Goal: Transaction & Acquisition: Download file/media

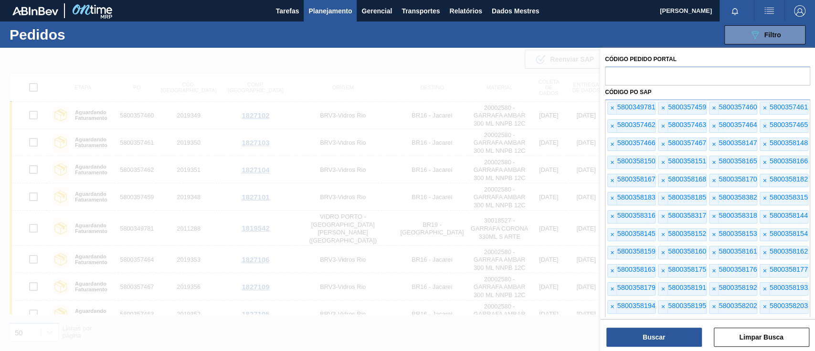
scroll to position [446, 0]
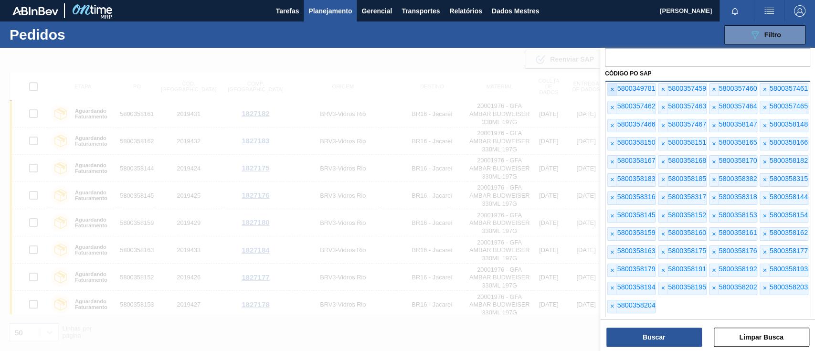
click at [613, 89] on font "×" at bounding box center [612, 89] width 4 height 8
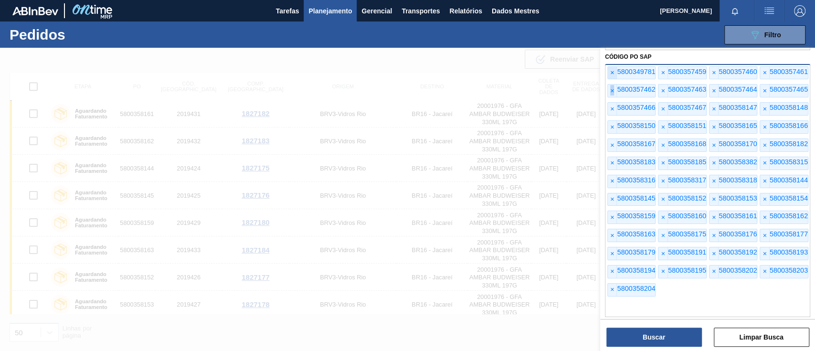
click at [613, 89] on font "×" at bounding box center [612, 91] width 4 height 8
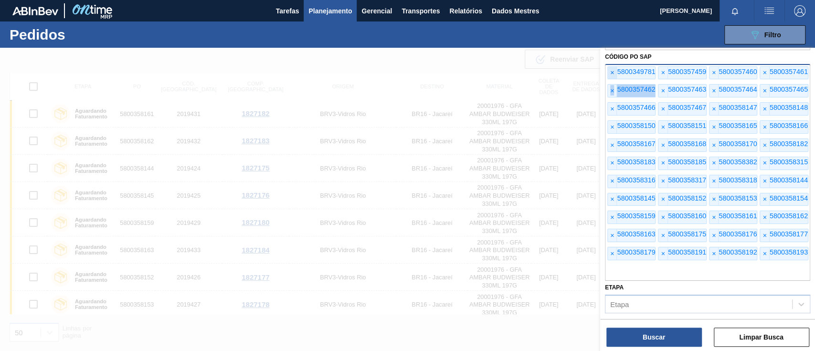
click at [613, 89] on font "×" at bounding box center [612, 91] width 4 height 8
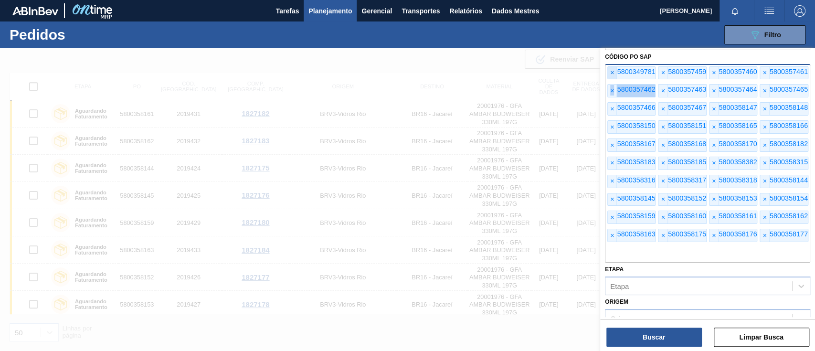
click at [613, 89] on font "×" at bounding box center [612, 91] width 4 height 8
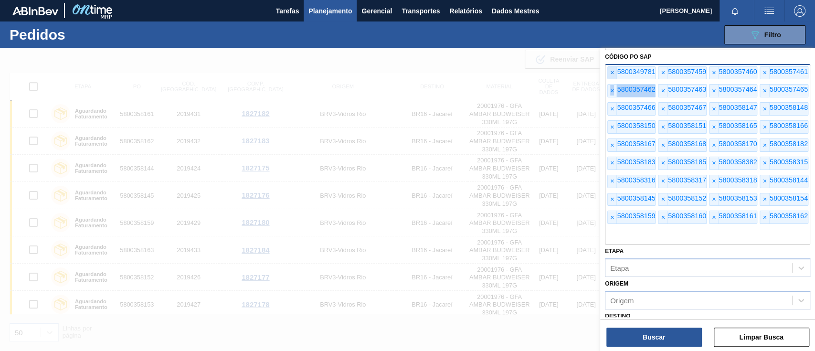
click at [613, 89] on font "×" at bounding box center [612, 91] width 4 height 8
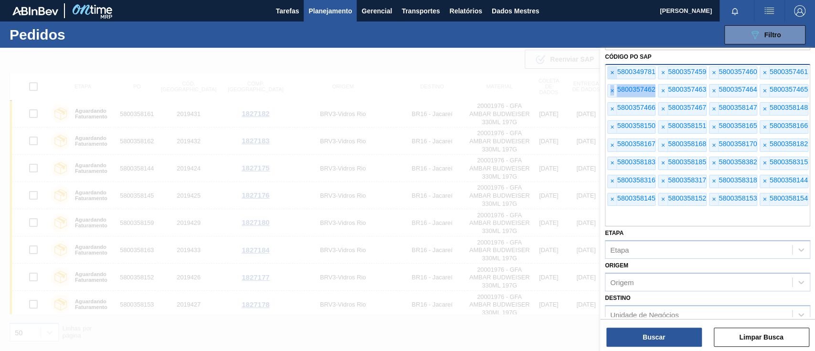
click at [613, 89] on font "×" at bounding box center [612, 91] width 4 height 8
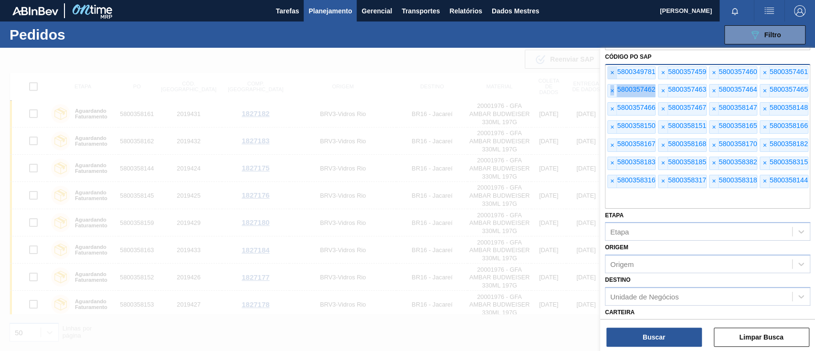
click at [613, 89] on font "×" at bounding box center [612, 91] width 4 height 8
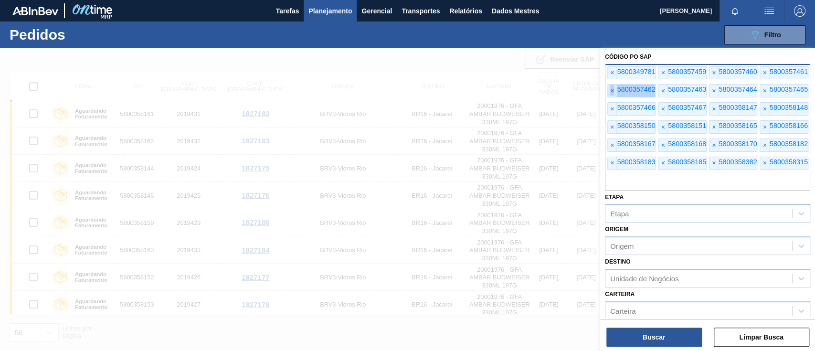
click at [613, 89] on font "×" at bounding box center [612, 91] width 4 height 8
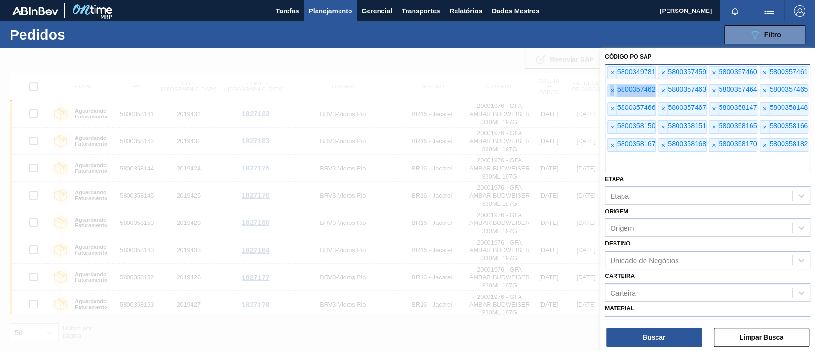
click at [613, 89] on font "×" at bounding box center [612, 91] width 4 height 8
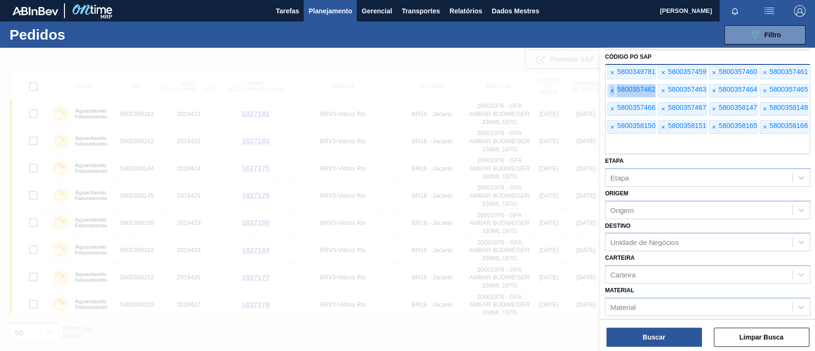
click at [613, 89] on font "×" at bounding box center [612, 91] width 4 height 8
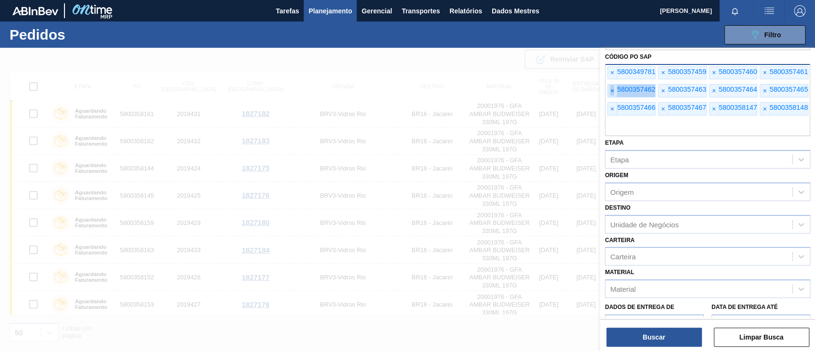
click at [613, 89] on font "×" at bounding box center [612, 91] width 4 height 8
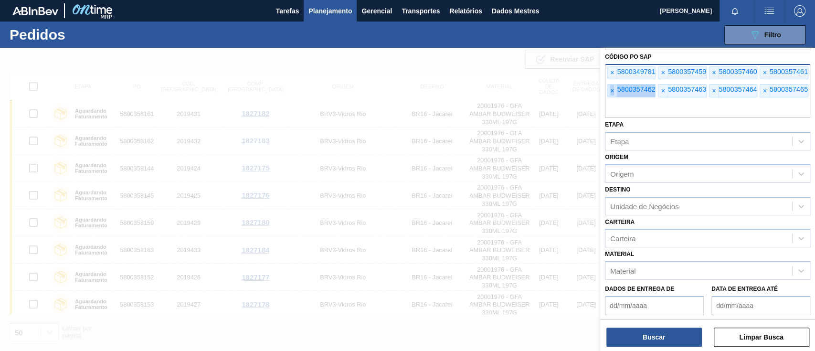
click at [613, 89] on font "×" at bounding box center [612, 91] width 4 height 8
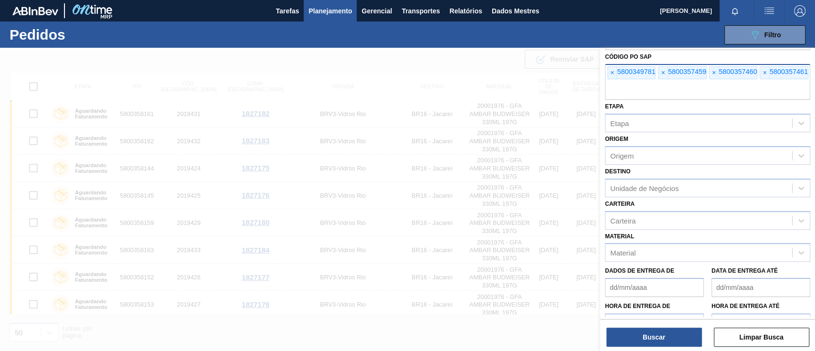
click at [613, 89] on input "text" at bounding box center [707, 91] width 205 height 18
click at [611, 73] on font "×" at bounding box center [612, 73] width 4 height 8
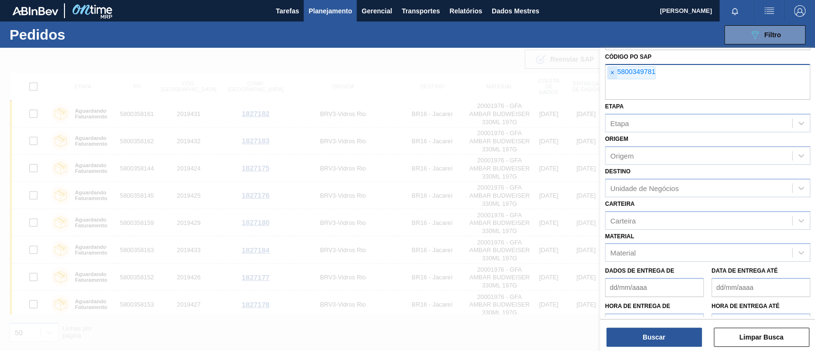
click at [611, 73] on font "×" at bounding box center [612, 73] width 4 height 8
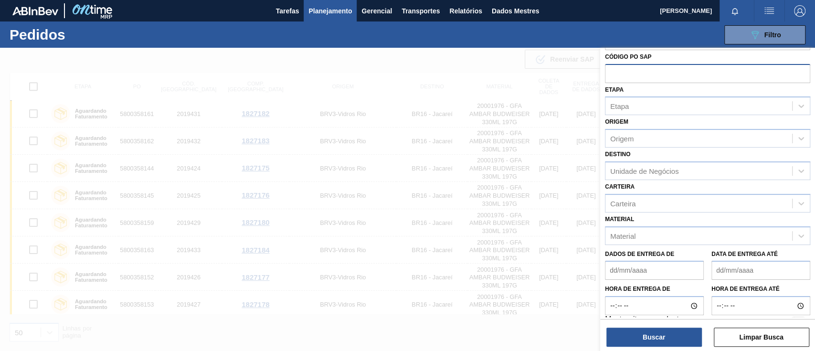
paste input "text"
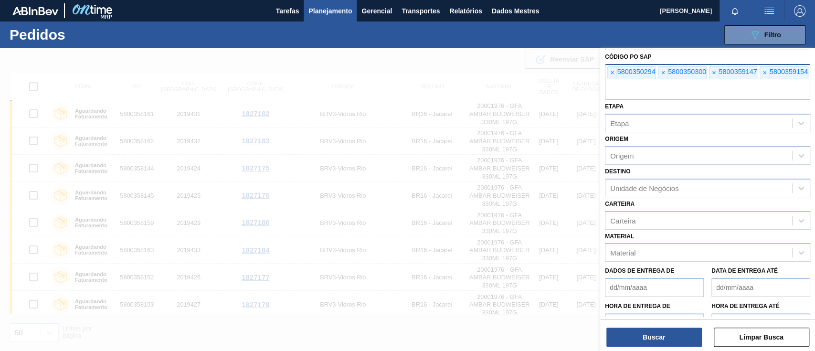
click at [657, 324] on div "Buscar Limpar Busca" at bounding box center [707, 332] width 215 height 27
click at [657, 334] on font "Buscar" at bounding box center [654, 337] width 22 height 8
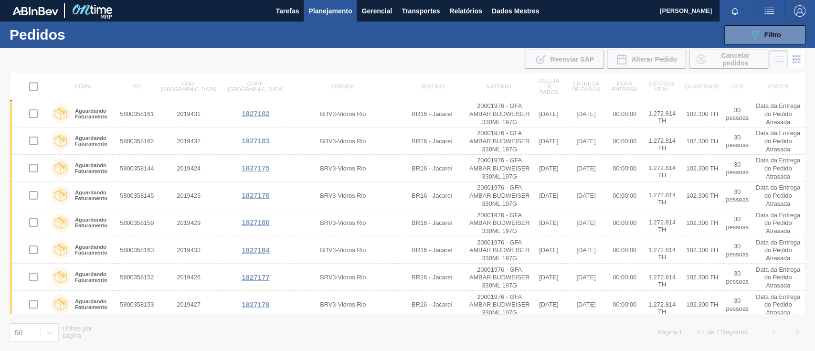
scroll to position [0, 0]
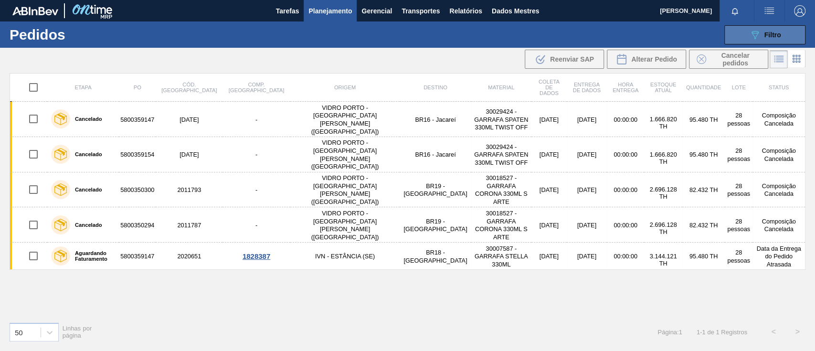
click at [749, 33] on icon "089F7B8B-B2A5-4AFE-B5C0-19BA573D28AC" at bounding box center [754, 34] width 11 height 11
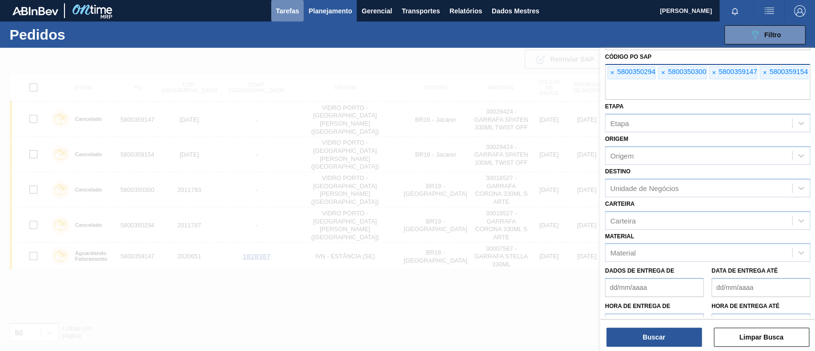
click at [284, 9] on font "Tarefas" at bounding box center [287, 11] width 23 height 8
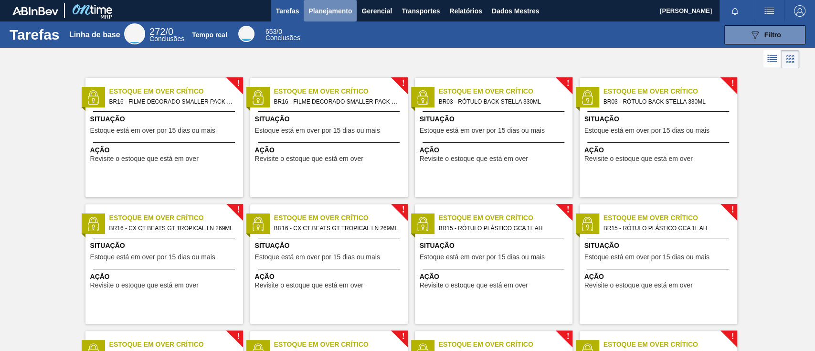
click at [324, 11] on font "Planejamento" at bounding box center [330, 11] width 43 height 8
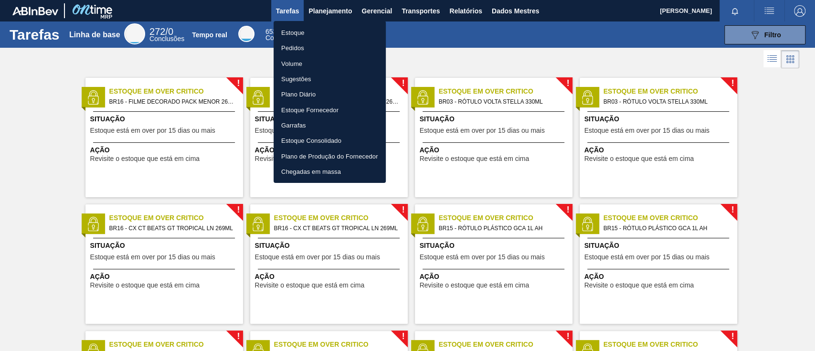
click at [291, 43] on font "Pedidos" at bounding box center [292, 48] width 23 height 10
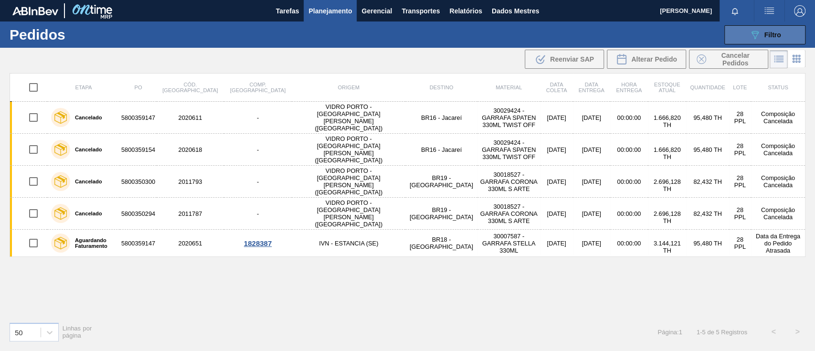
click at [737, 35] on button "089F7B8B-B2A5-4AFE-B5C0-19BA573D28AC Filtro" at bounding box center [765, 34] width 81 height 19
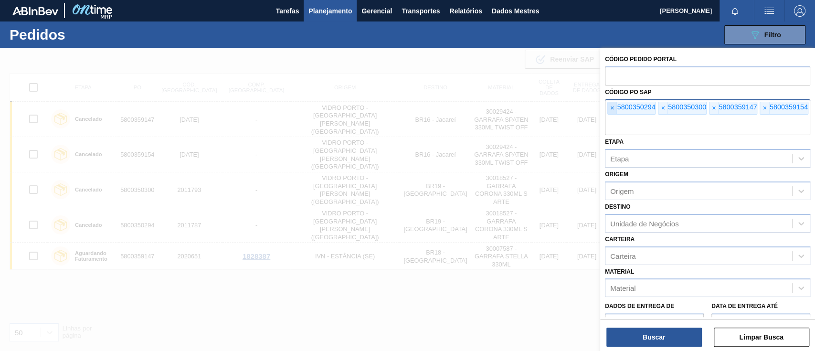
click at [611, 107] on font "×" at bounding box center [612, 108] width 4 height 8
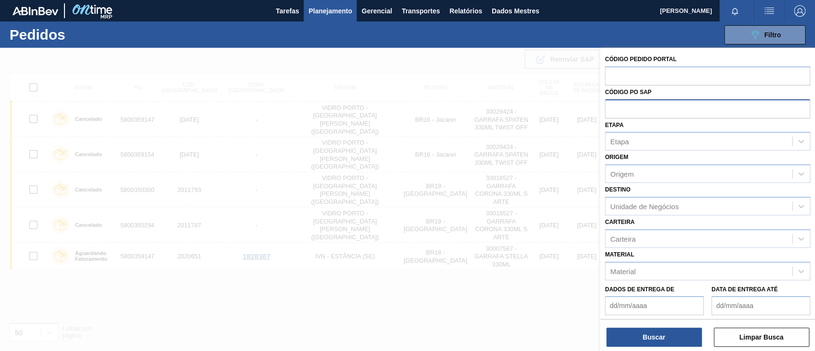
paste input "text"
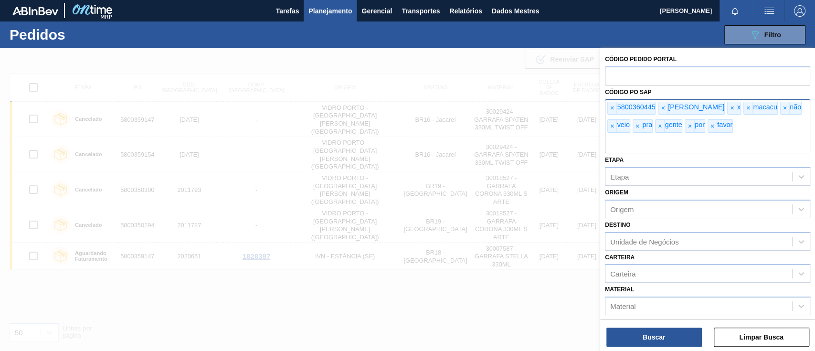
click at [711, 128] on font "×" at bounding box center [713, 126] width 4 height 8
click at [688, 126] on font "×" at bounding box center [690, 126] width 4 height 8
click at [658, 127] on font "×" at bounding box center [660, 126] width 4 height 8
click at [636, 127] on font "×" at bounding box center [638, 126] width 4 height 8
click at [664, 108] on font "×" at bounding box center [663, 108] width 4 height 8
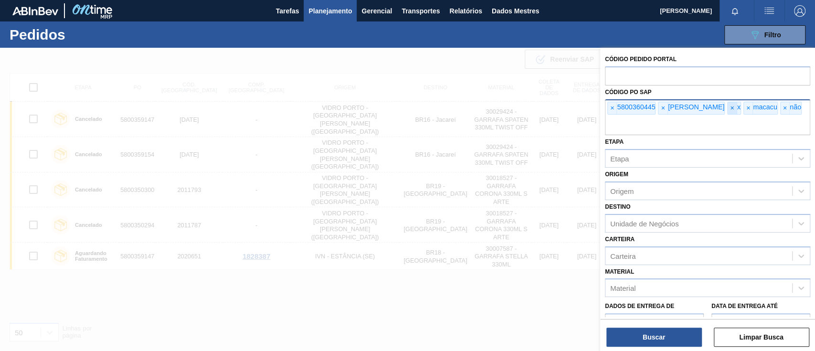
click at [728, 108] on span "×" at bounding box center [732, 108] width 9 height 12
click at [747, 108] on font "×" at bounding box center [749, 108] width 4 height 8
click at [728, 109] on span "×" at bounding box center [732, 108] width 9 height 12
click at [663, 107] on font "×" at bounding box center [663, 108] width 4 height 8
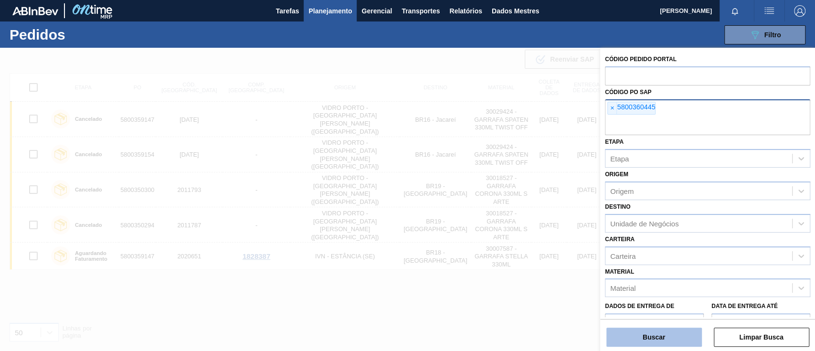
click at [666, 331] on button "Buscar" at bounding box center [655, 337] width 96 height 19
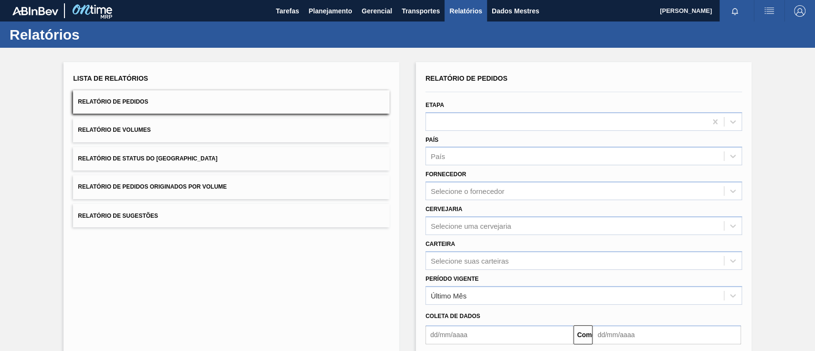
click at [244, 187] on button "Relatório de Pedidos Originados por Volume" at bounding box center [231, 186] width 317 height 23
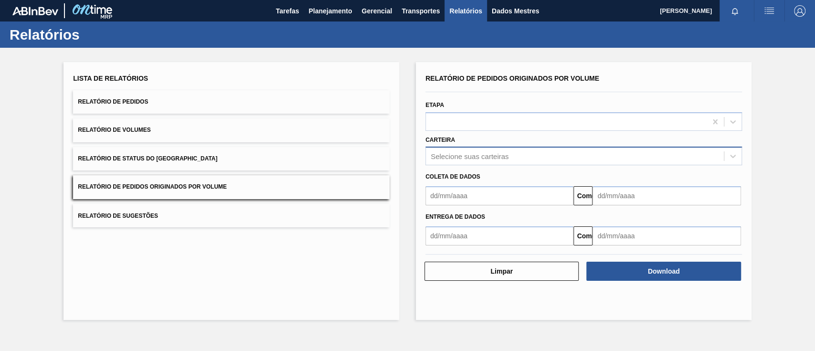
click at [462, 152] on font "Selecione suas carteiras" at bounding box center [470, 156] width 78 height 8
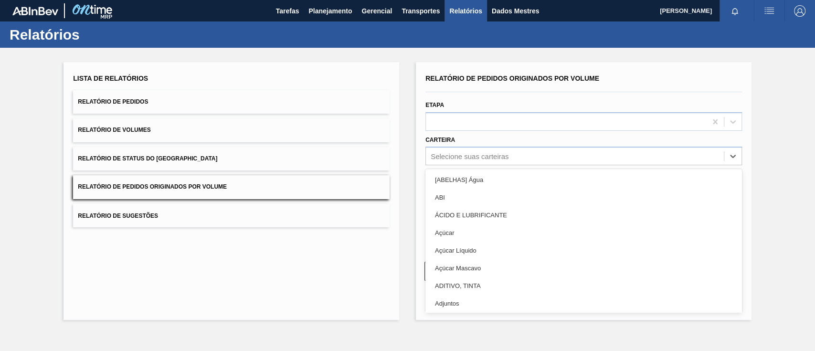
click at [456, 230] on div "Açúcar" at bounding box center [584, 233] width 317 height 18
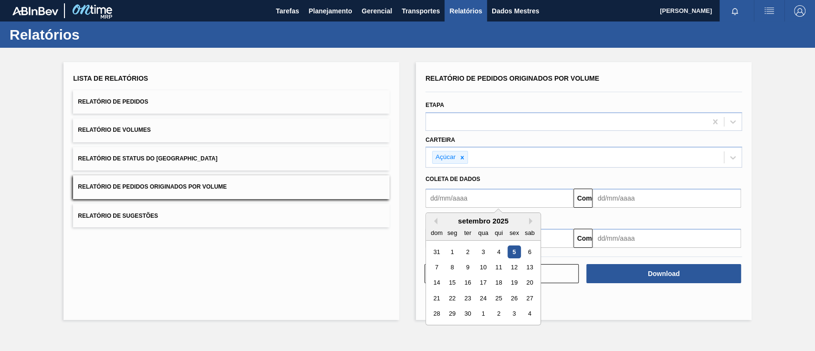
click at [465, 201] on input "text" at bounding box center [500, 198] width 148 height 19
click at [452, 250] on font "1" at bounding box center [452, 251] width 3 height 7
type input "[DATE]"
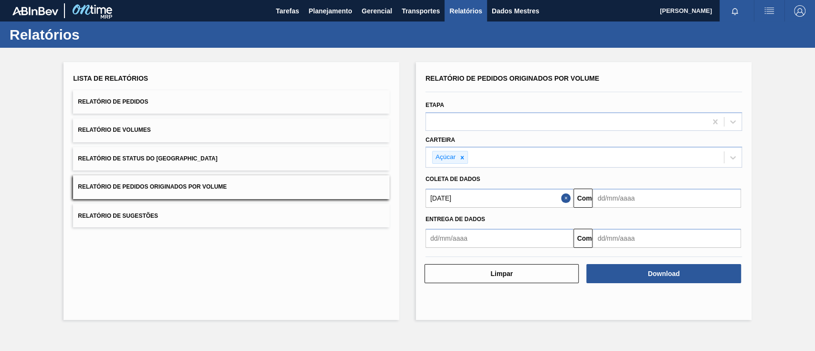
click at [636, 196] on input "text" at bounding box center [667, 198] width 148 height 19
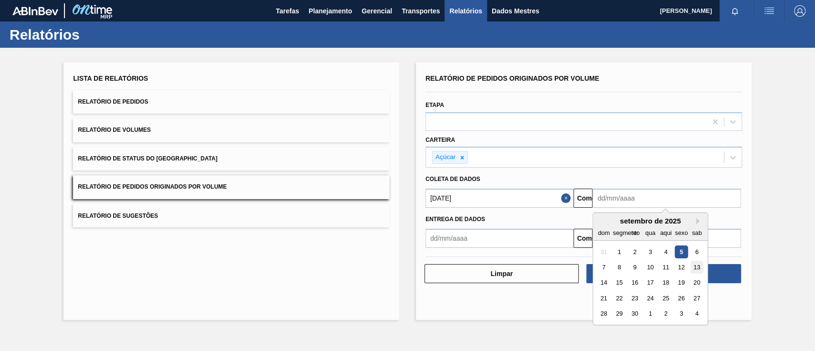
click at [693, 269] on div "13" at bounding box center [697, 267] width 13 height 13
type input "[DATE]"
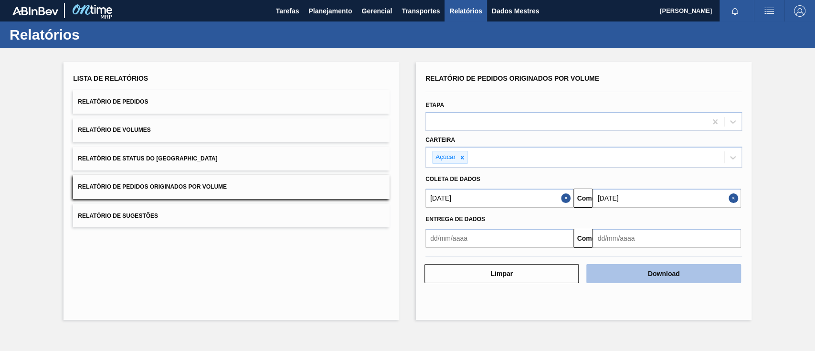
click at [671, 275] on font "Download" at bounding box center [664, 274] width 32 height 8
